Goal: Information Seeking & Learning: Learn about a topic

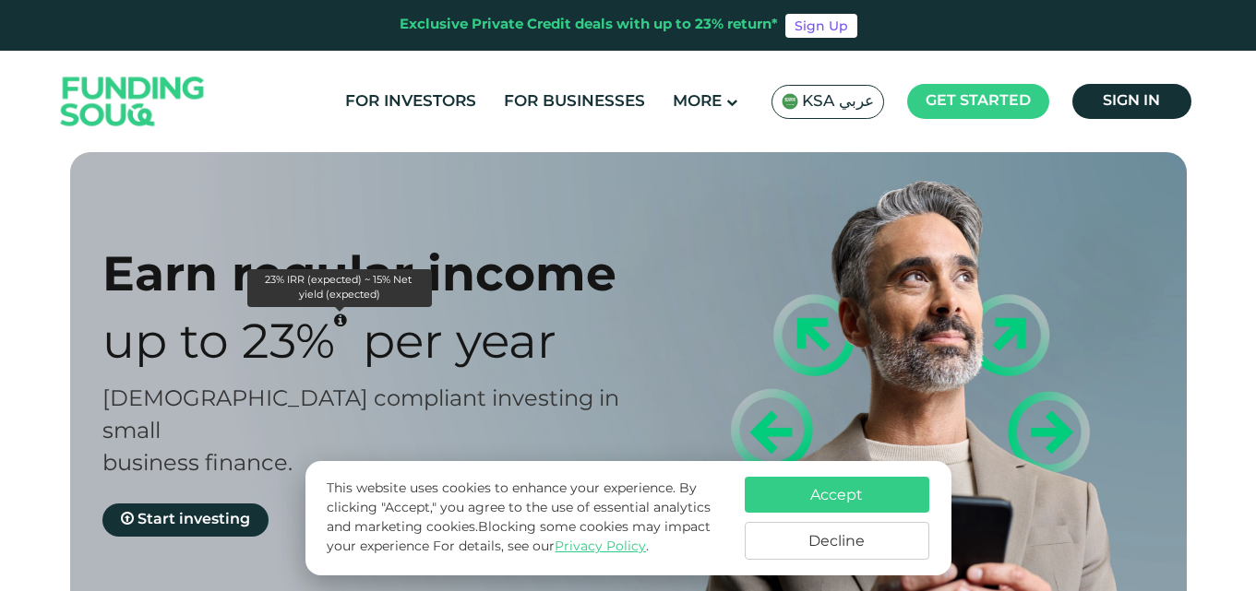
click at [336, 320] on icon "23% IRR (expected) ~ 15% Net yield (expected)" at bounding box center [340, 320] width 13 height 15
click at [822, 501] on button "Accept" at bounding box center [837, 495] width 185 height 36
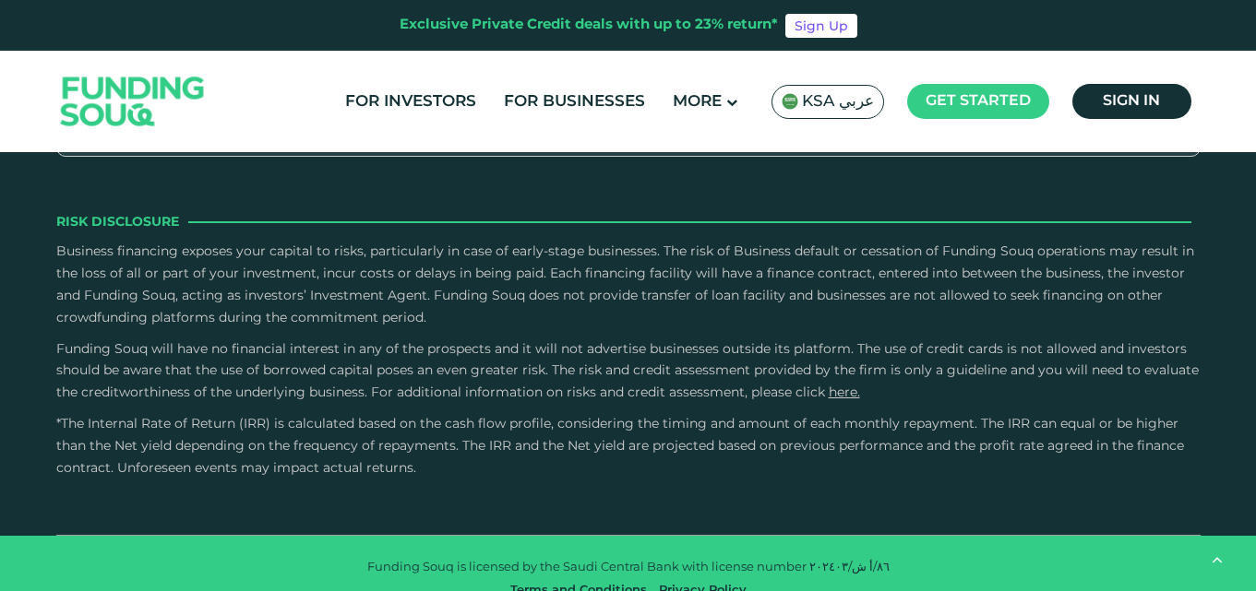
scroll to position [2583, 0]
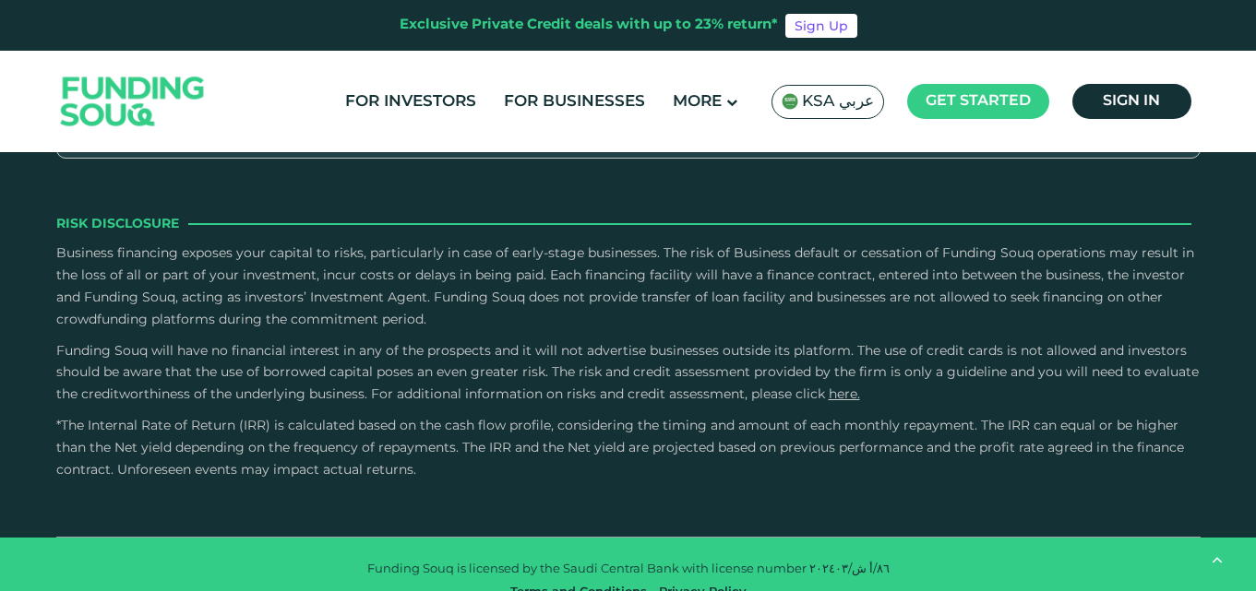
drag, startPoint x: 389, startPoint y: 379, endPoint x: 580, endPoint y: 375, distance: 191.0
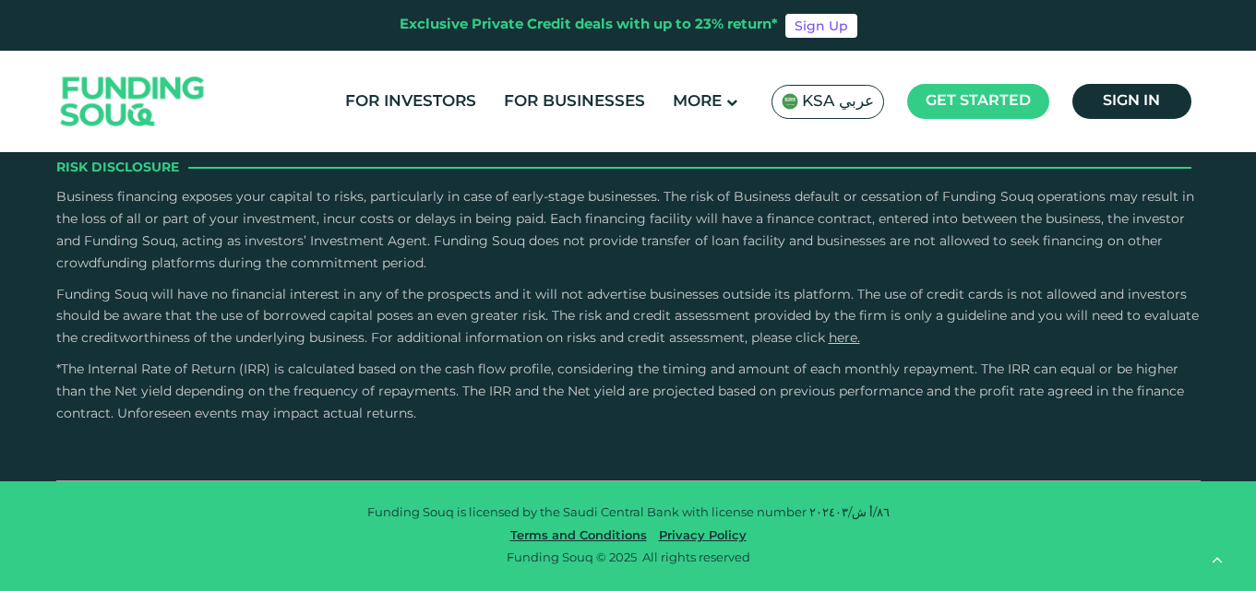
scroll to position [3598, 0]
type tc-range-slider "10000"
drag, startPoint x: 141, startPoint y: 361, endPoint x: 117, endPoint y: 359, distance: 24.1
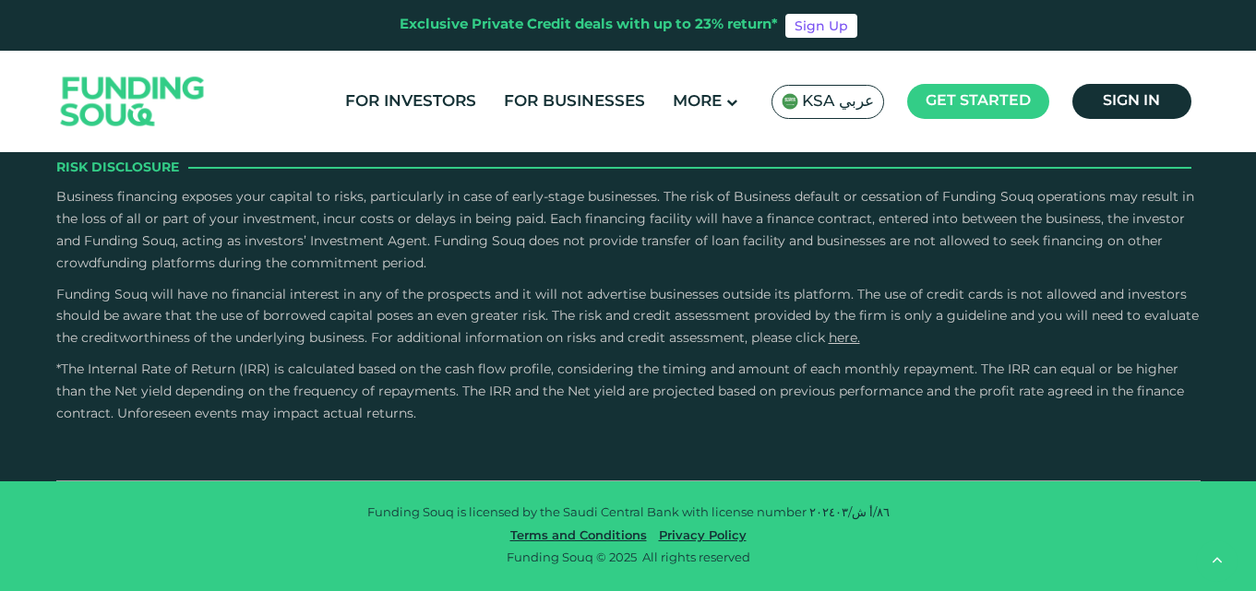
drag, startPoint x: 684, startPoint y: 355, endPoint x: 753, endPoint y: 356, distance: 69.2
type tc-range-slider "1"
drag, startPoint x: 734, startPoint y: 349, endPoint x: 369, endPoint y: 343, distance: 365.4
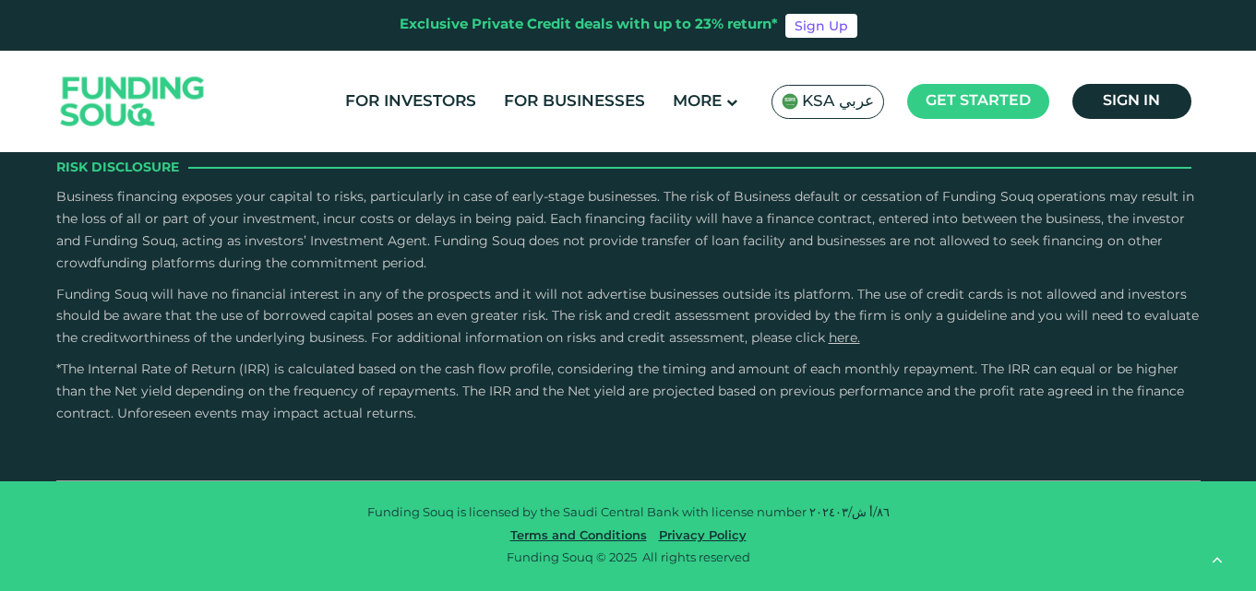
drag, startPoint x: 109, startPoint y: 358, endPoint x: 155, endPoint y: 359, distance: 46.1
type tc-range-slider "150000"
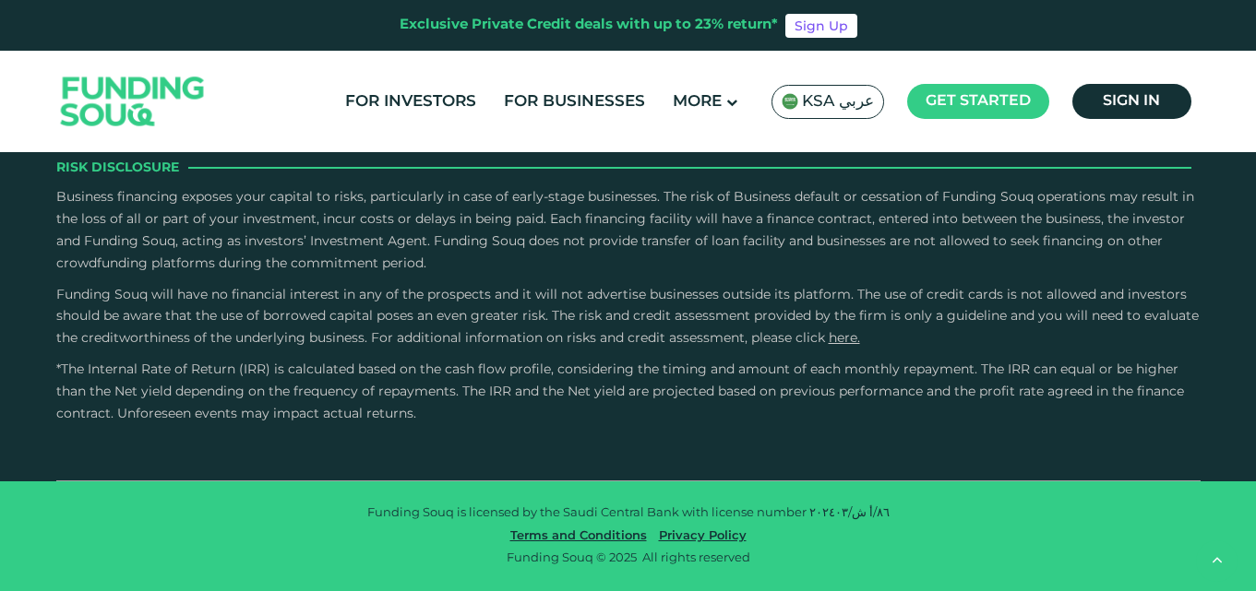
scroll to position [4244, 0]
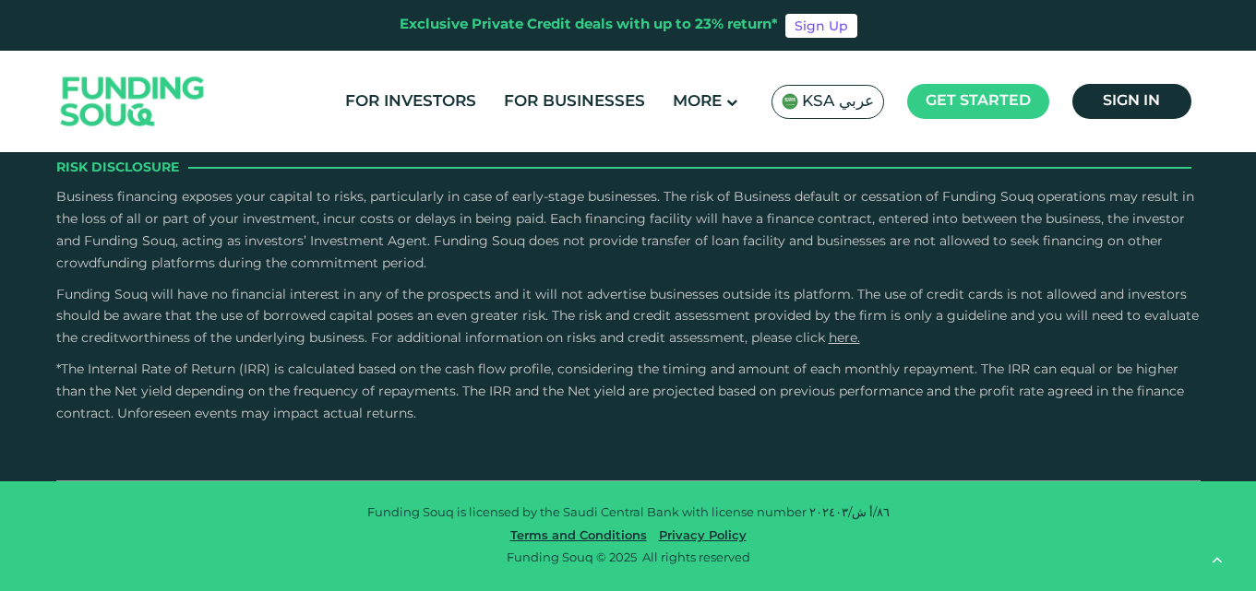
type tc-range-slider "5"
drag, startPoint x: 447, startPoint y: 351, endPoint x: 789, endPoint y: 362, distance: 341.5
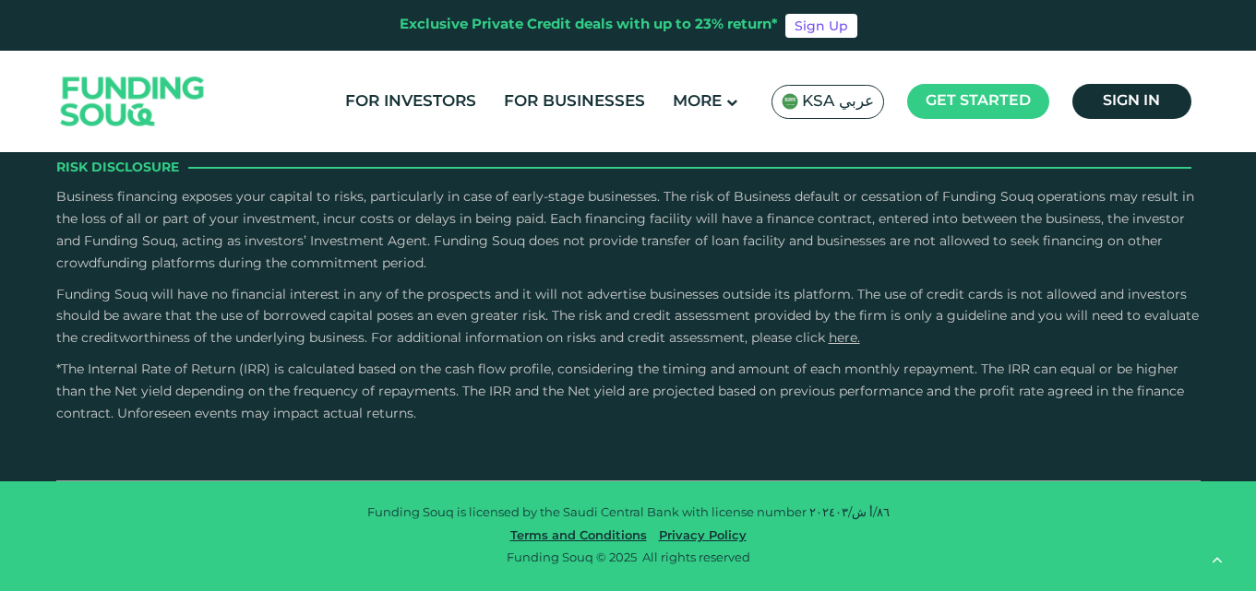
radio input "true"
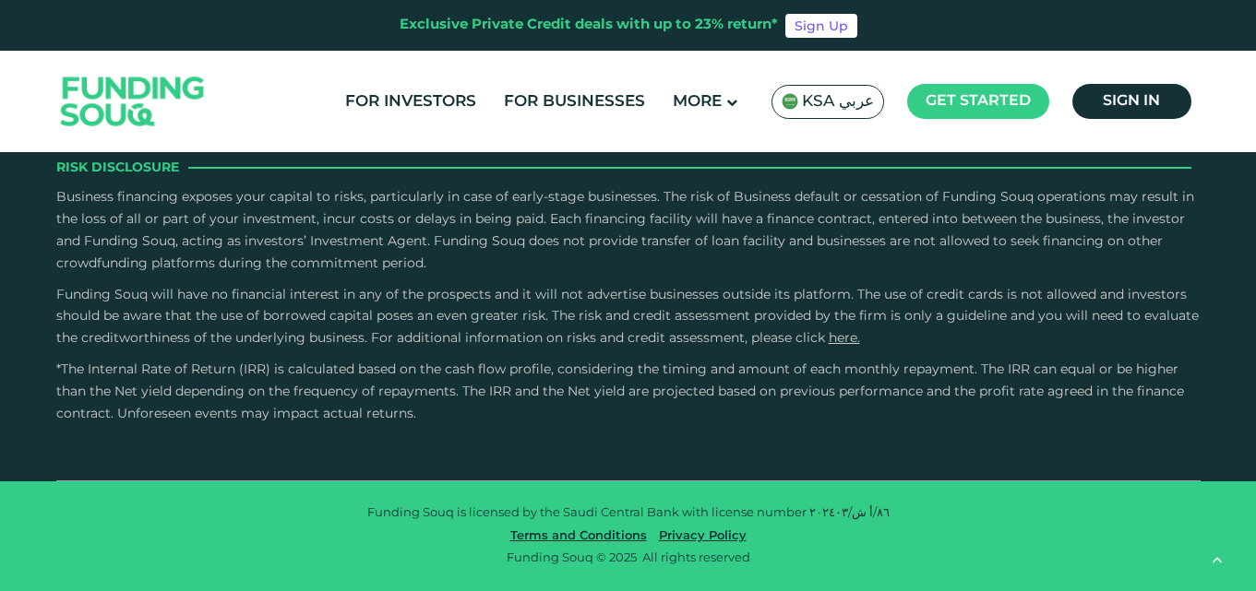
radio input "true"
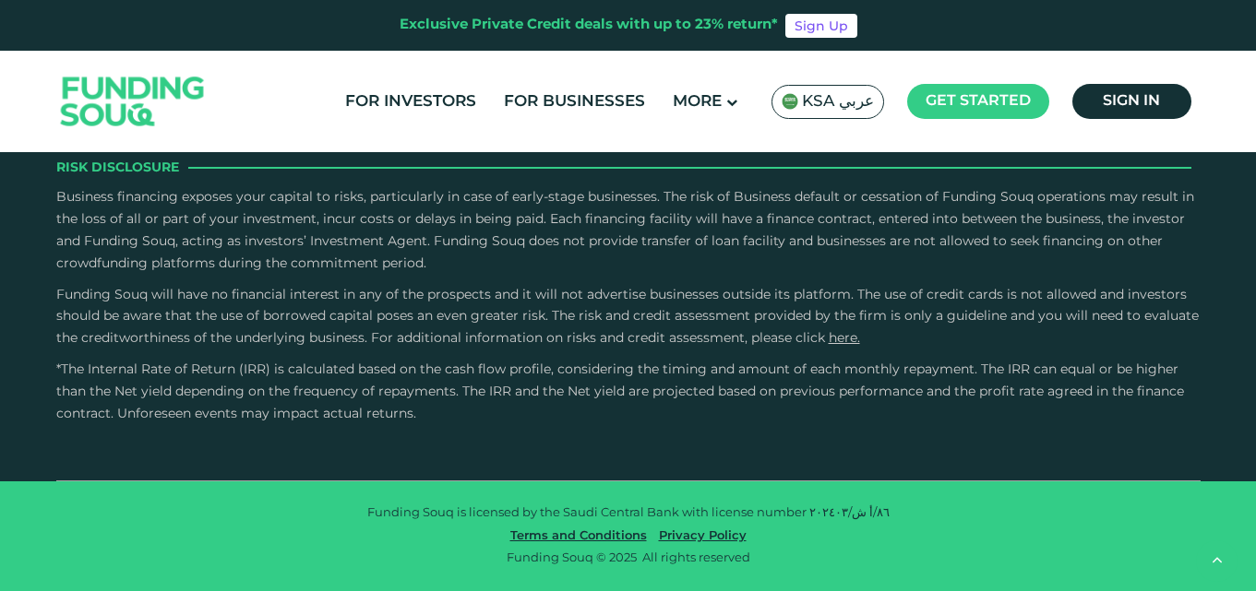
radio input "true"
type tc-range-slider "10000"
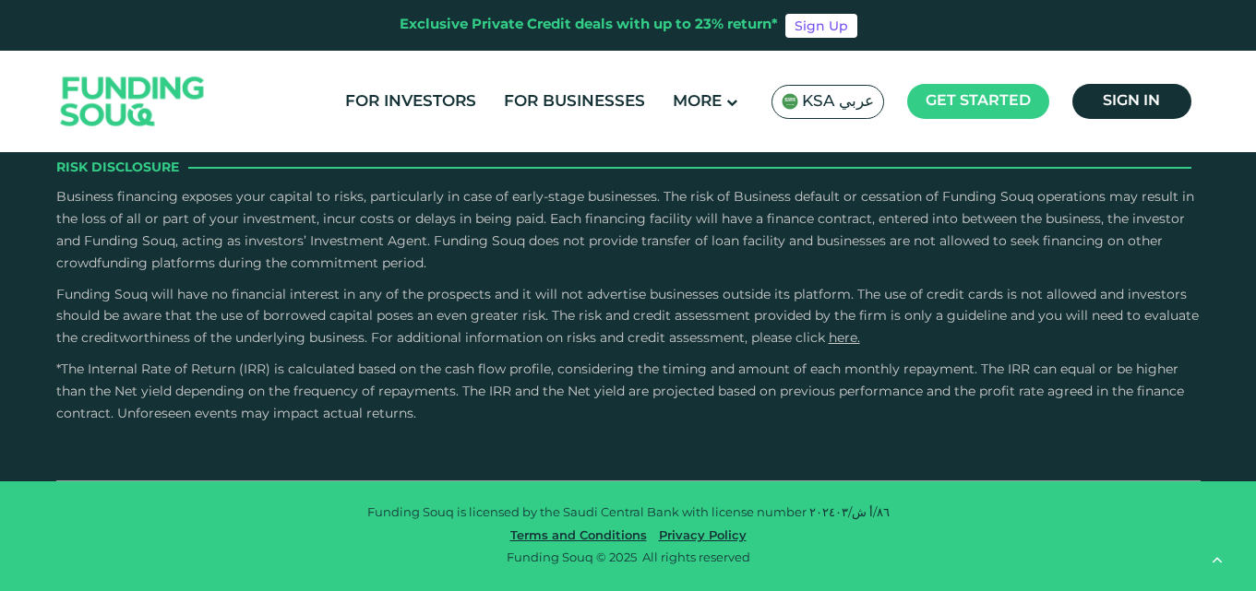
type tc-range-slider "100000"
drag, startPoint x: 166, startPoint y: 348, endPoint x: 143, endPoint y: 348, distance: 23.1
drag, startPoint x: 746, startPoint y: 352, endPoint x: 729, endPoint y: 359, distance: 18.7
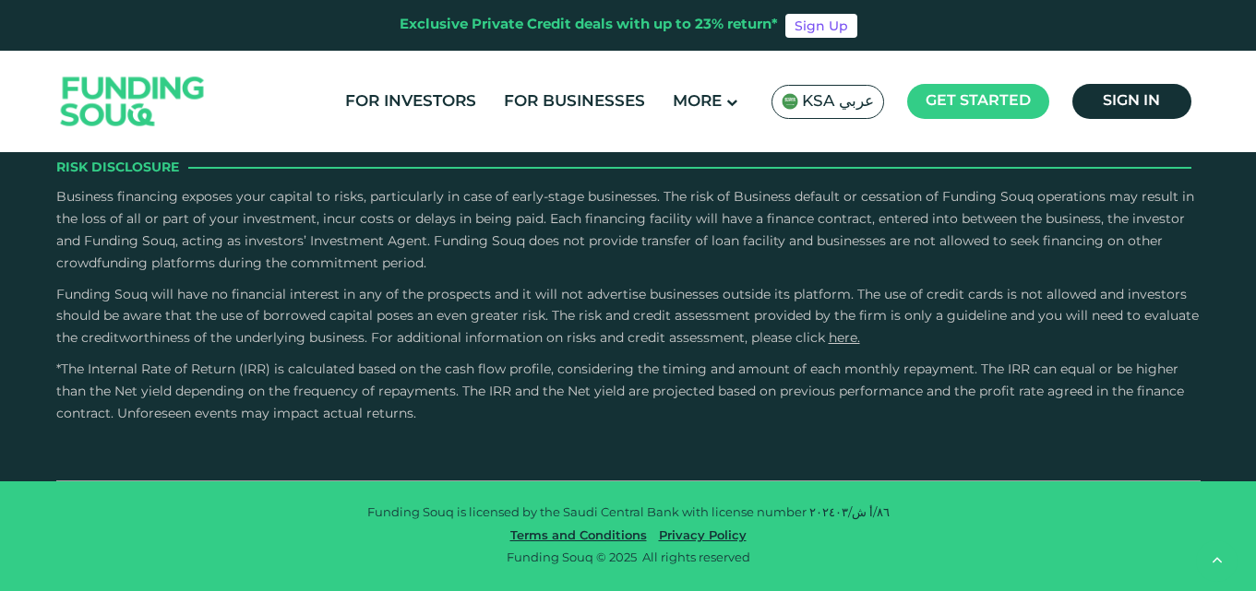
type tc-range-slider "1"
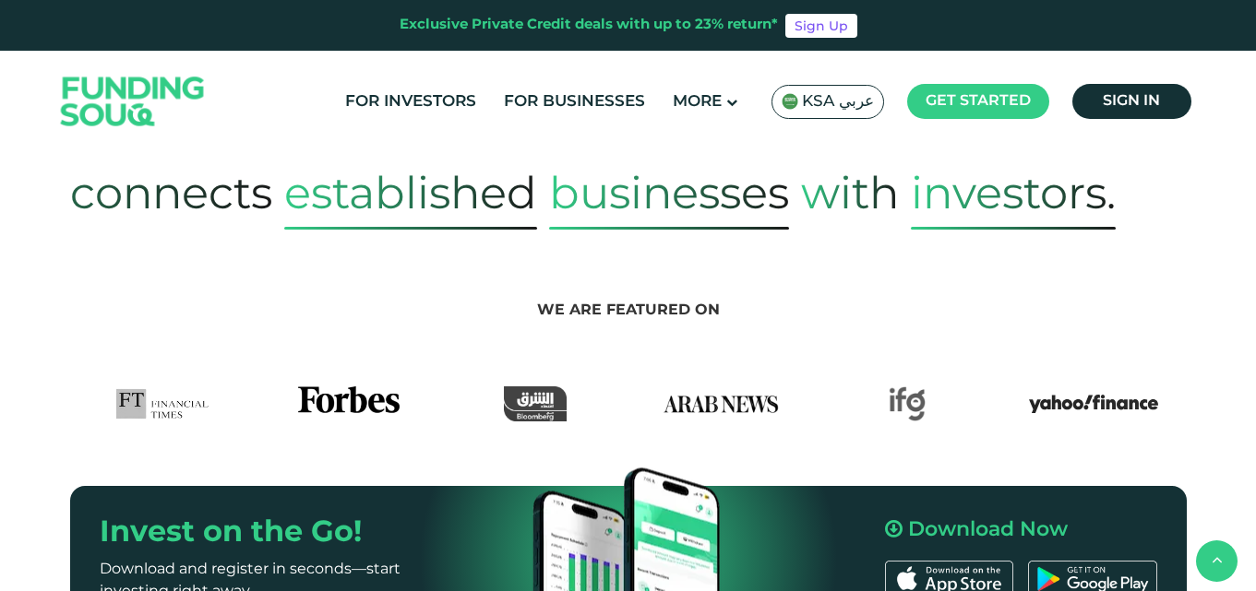
scroll to position [0, 0]
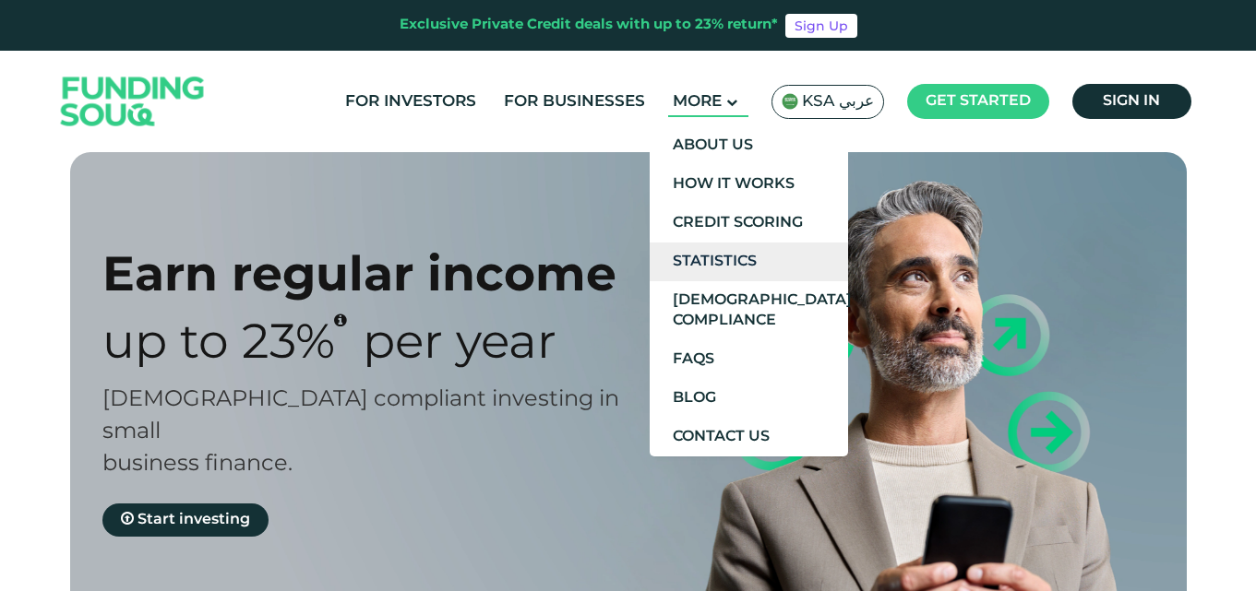
click at [718, 244] on link "Statistics" at bounding box center [749, 262] width 198 height 39
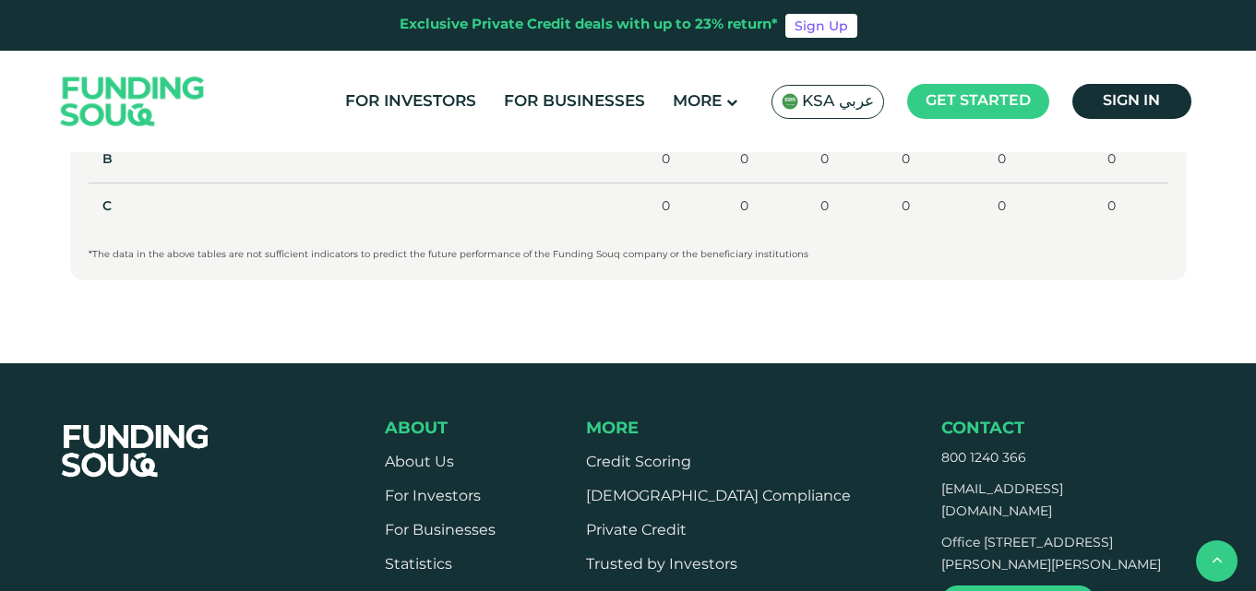
scroll to position [1107, 0]
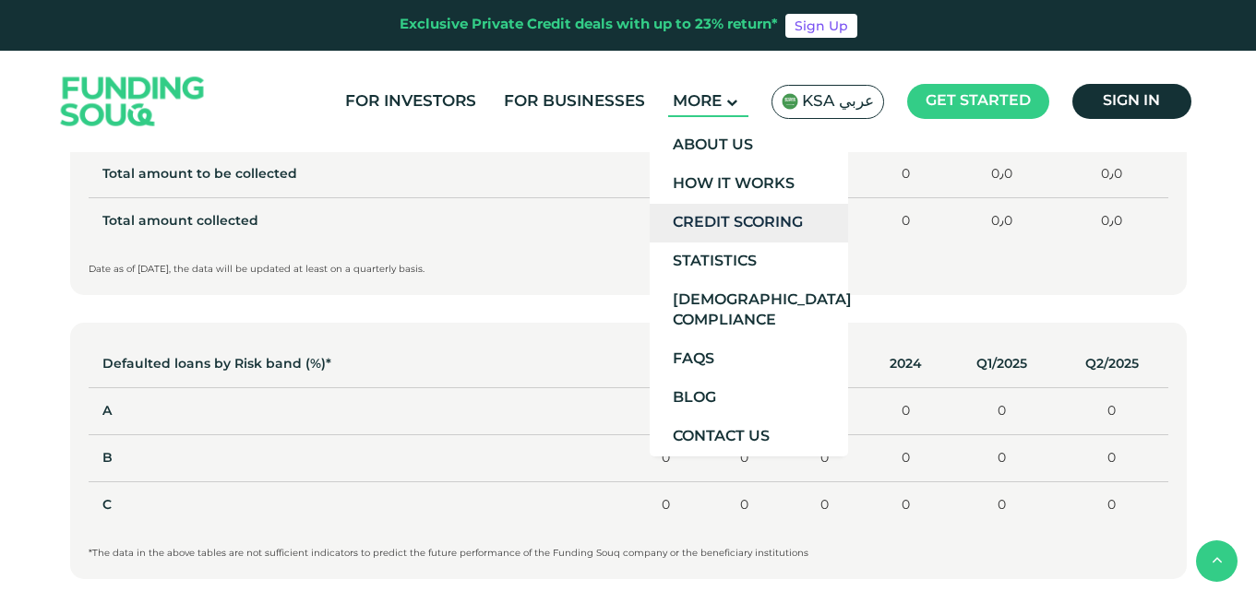
click at [757, 223] on link "Credit Scoring" at bounding box center [749, 223] width 198 height 39
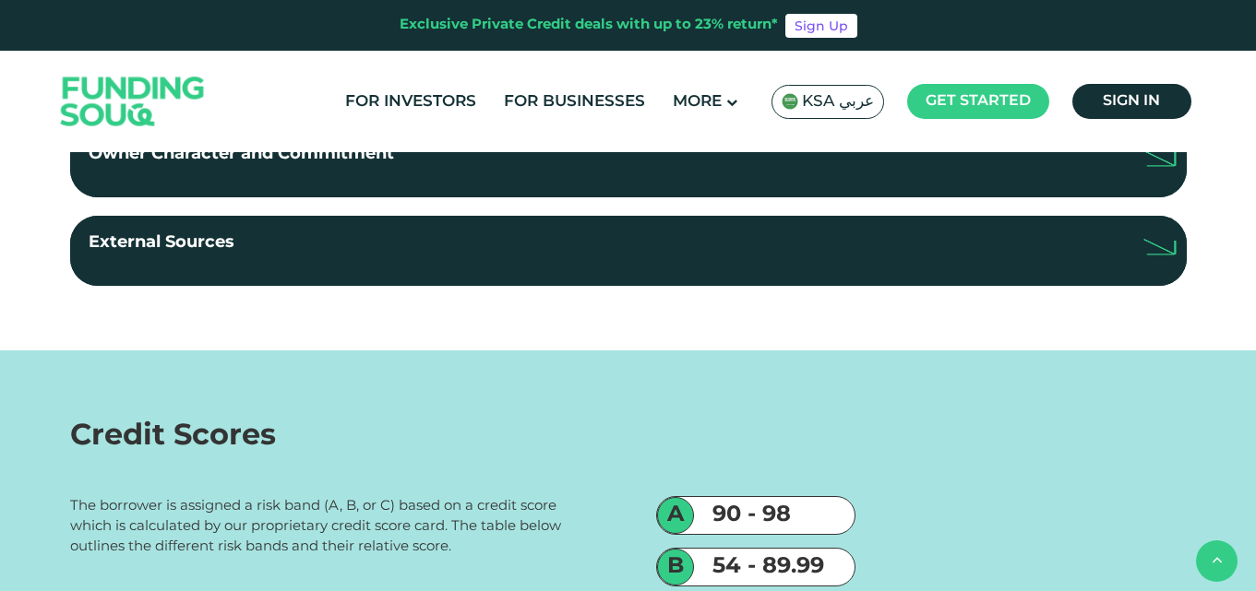
scroll to position [738, 0]
